Goal: Task Accomplishment & Management: Manage account settings

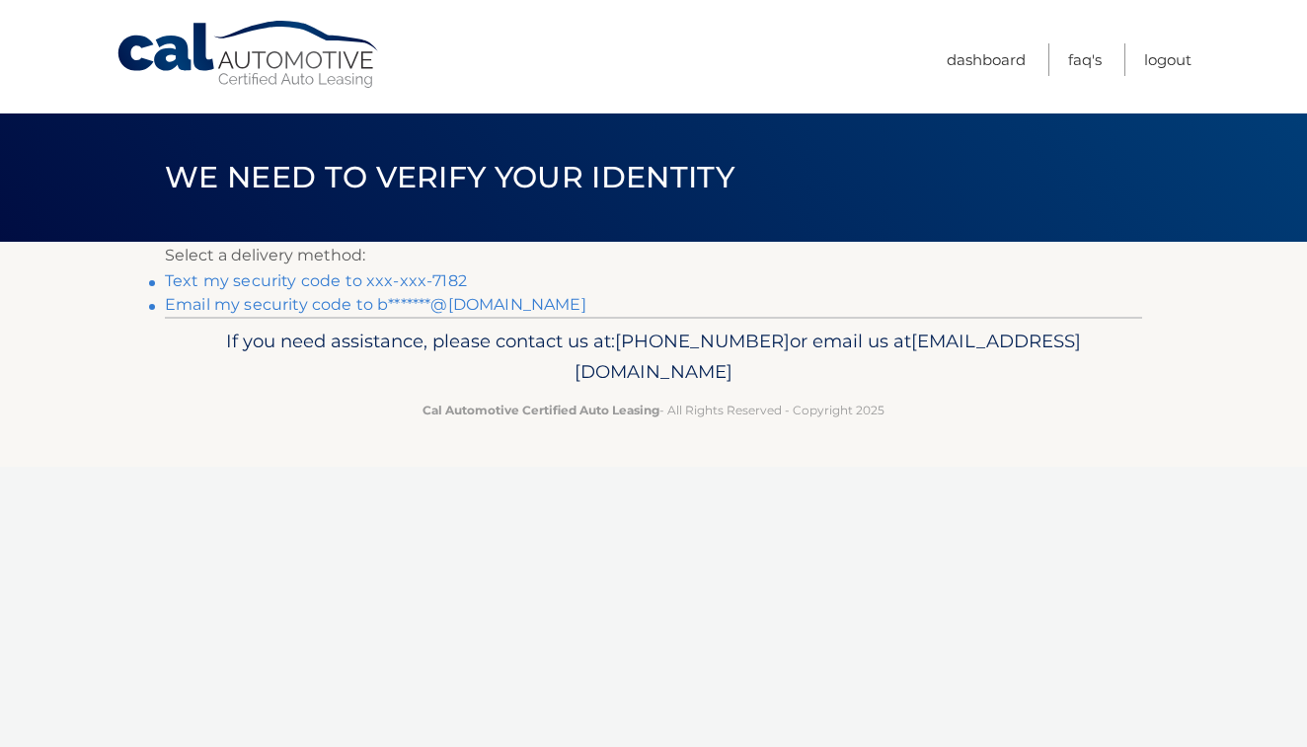
click at [329, 277] on link "Text my security code to xxx-xxx-7182" at bounding box center [316, 280] width 302 height 19
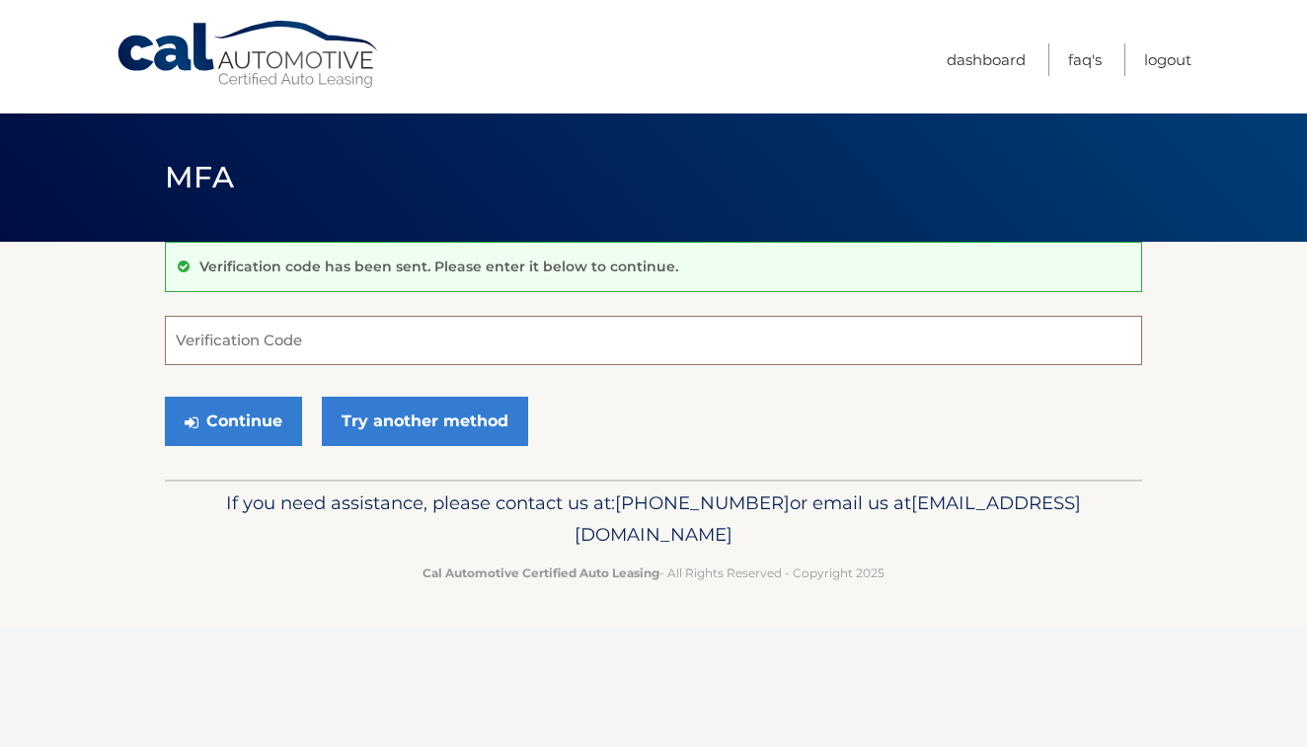
click at [240, 338] on input "Verification Code" at bounding box center [653, 340] width 977 height 49
type input "399426"
click at [228, 416] on button "Continue" at bounding box center [233, 421] width 137 height 49
click at [1167, 60] on link "Logout" at bounding box center [1167, 59] width 47 height 33
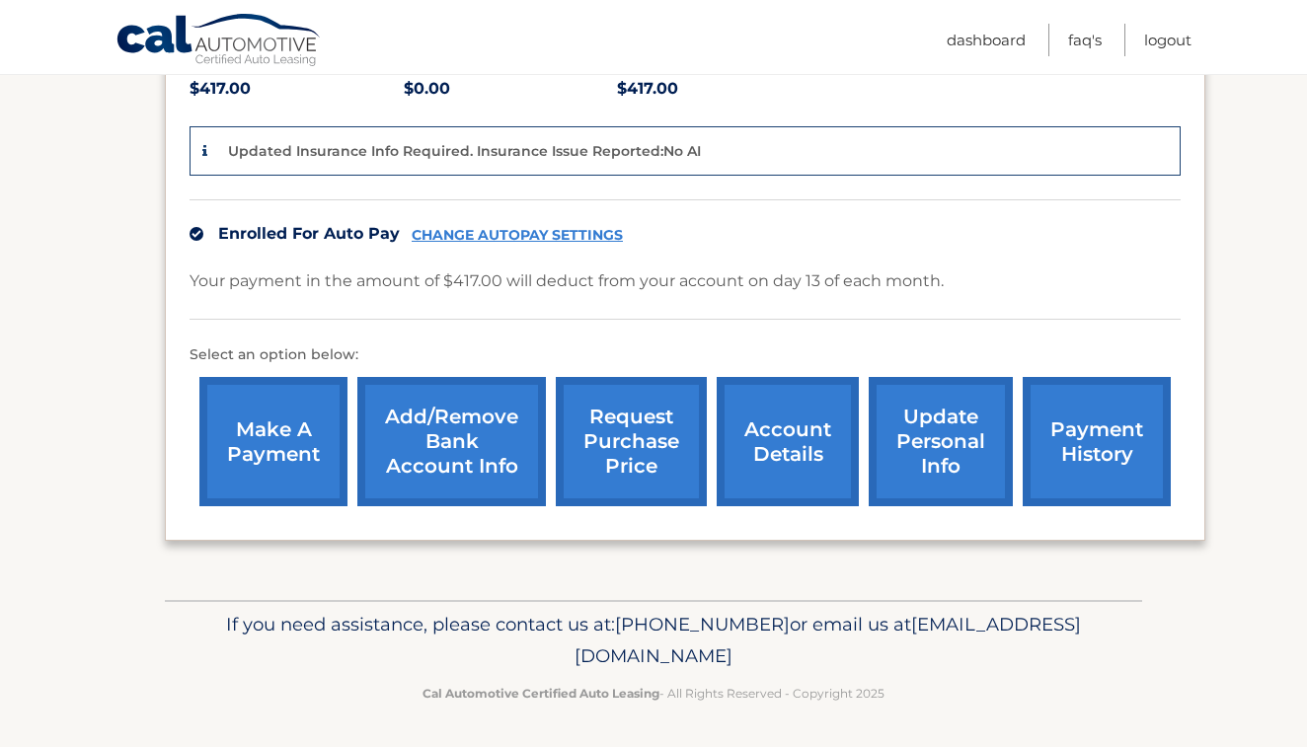
scroll to position [443, 0]
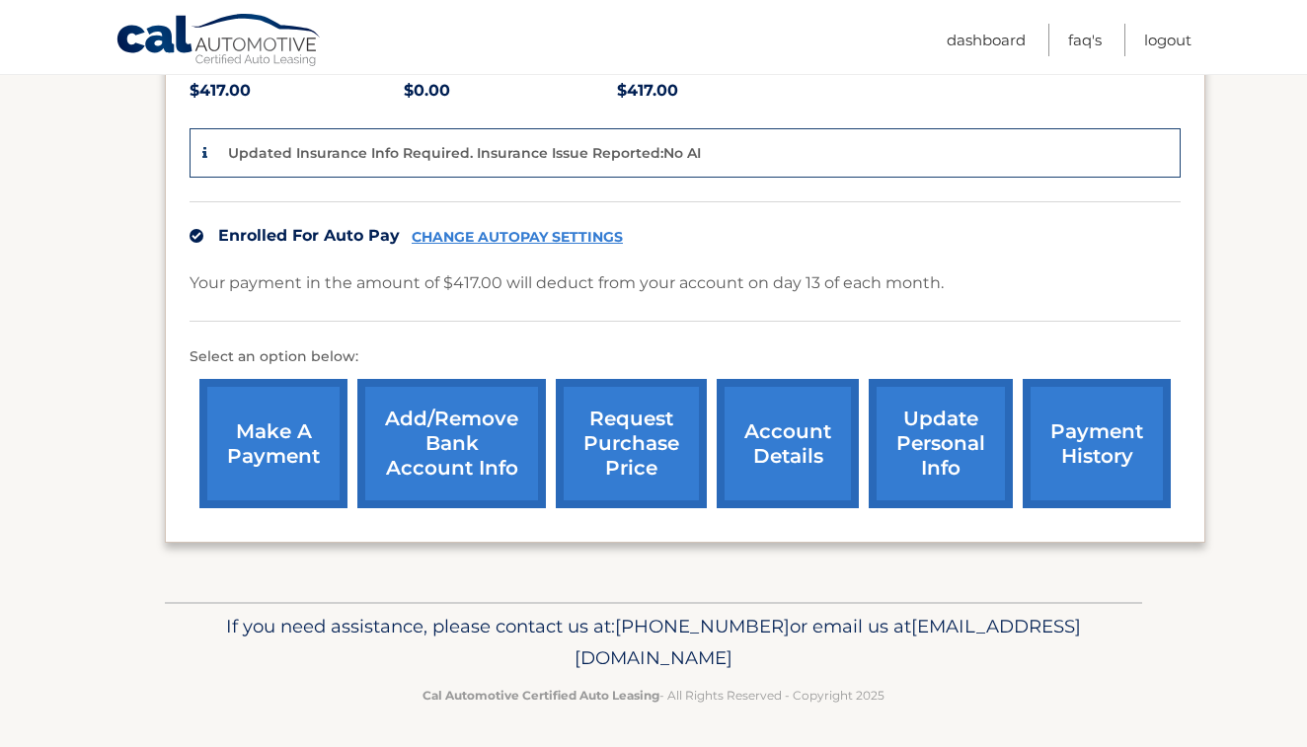
click at [773, 434] on link "account details" at bounding box center [788, 443] width 142 height 129
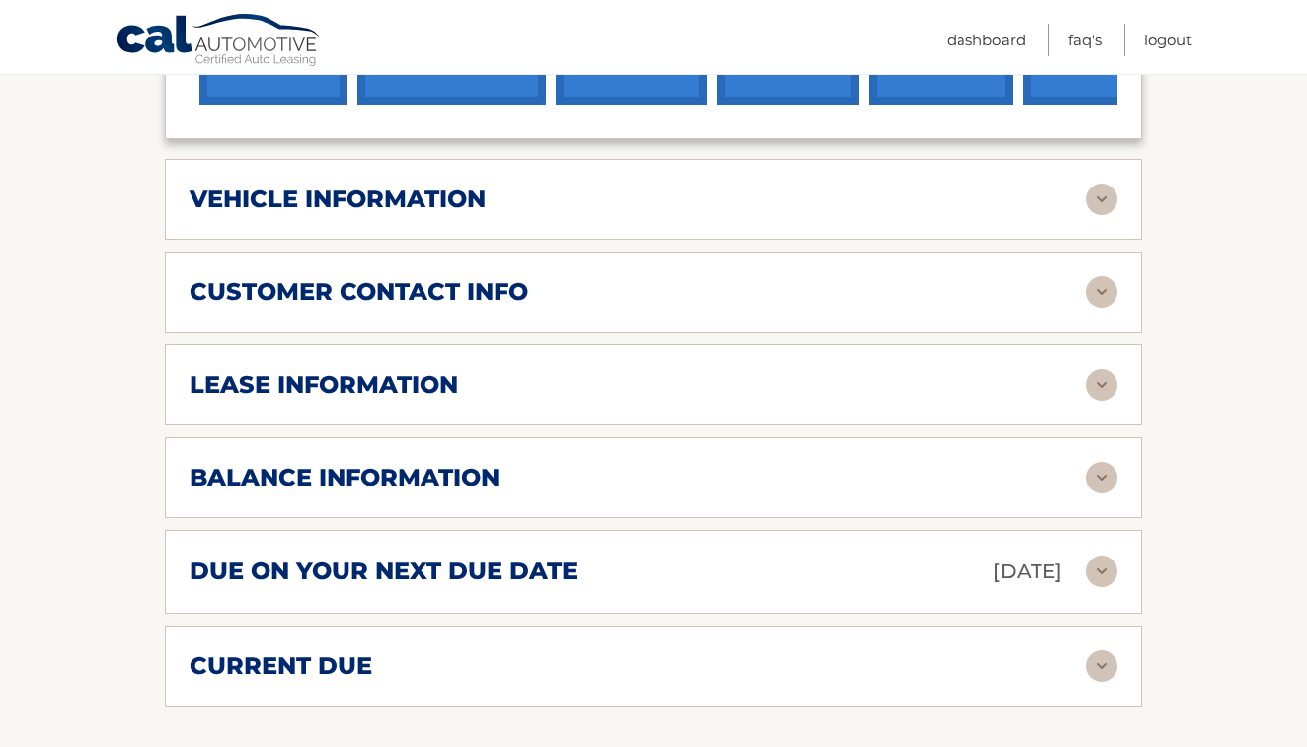
scroll to position [809, 0]
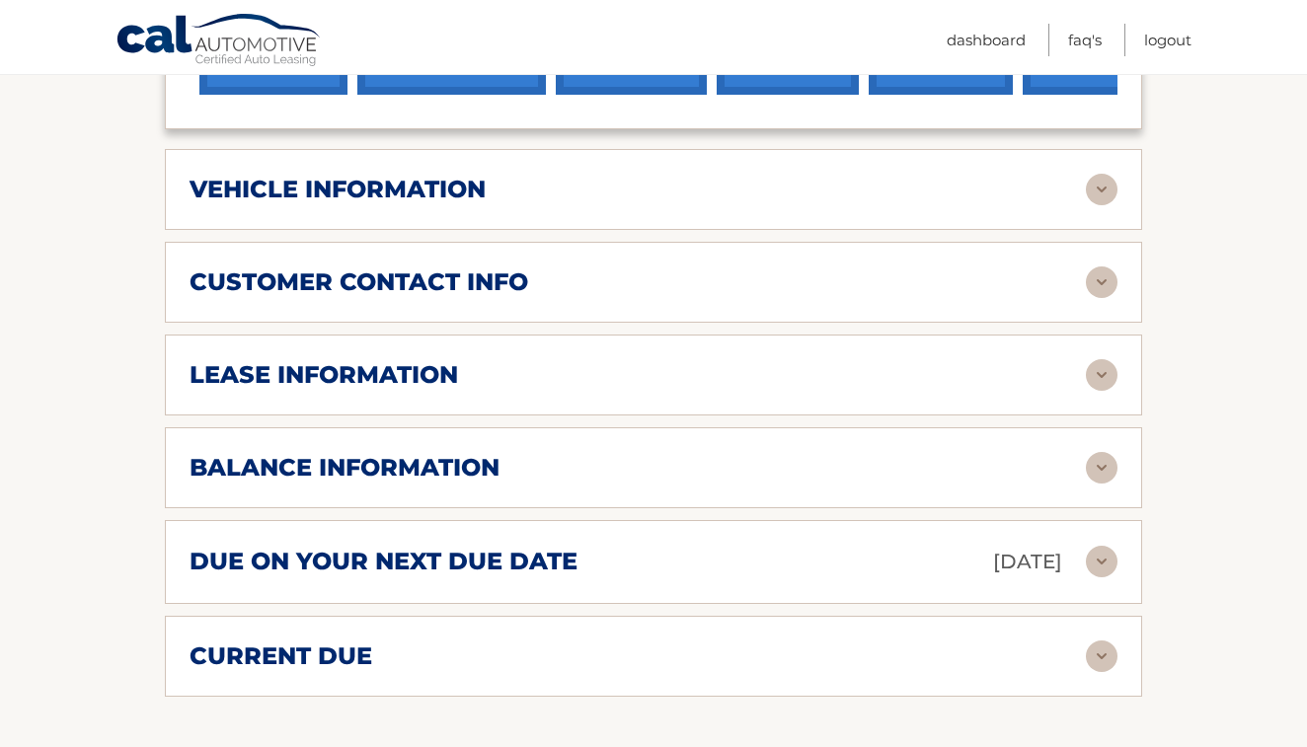
click at [1104, 365] on img at bounding box center [1102, 375] width 32 height 32
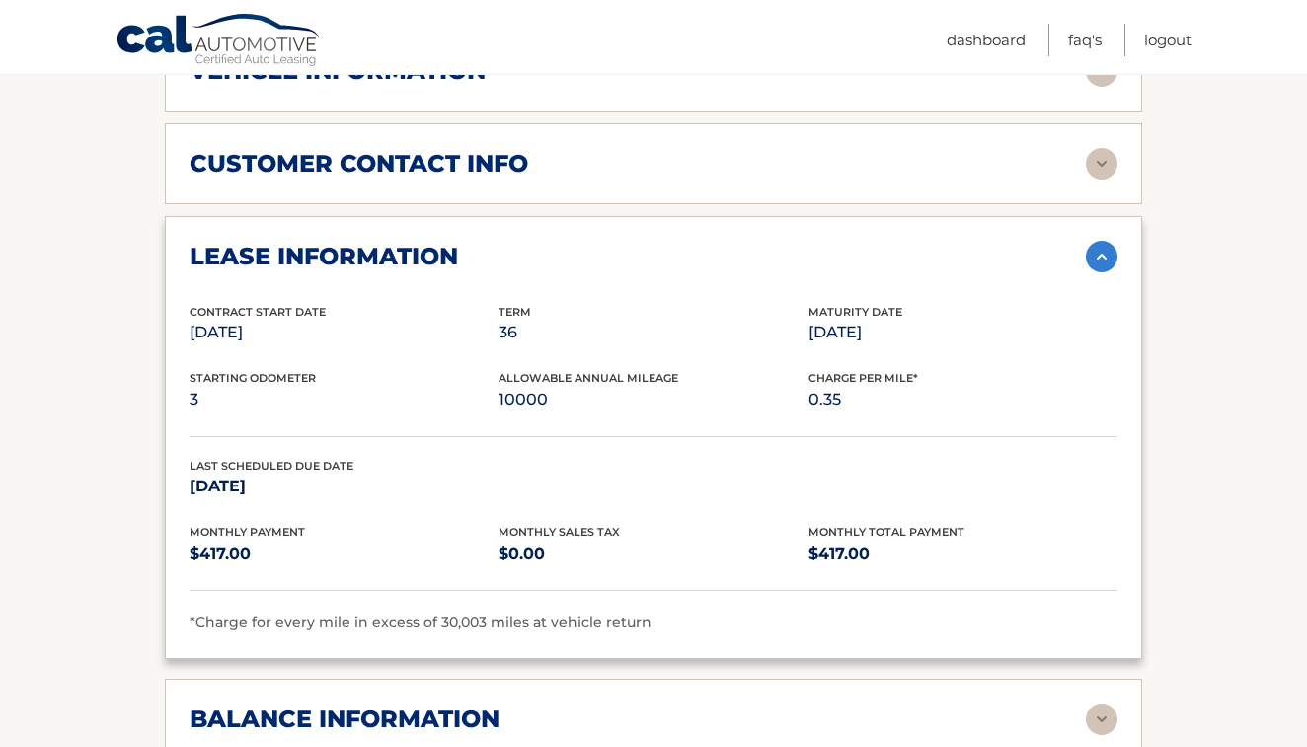
scroll to position [957, 0]
